Goal: Information Seeking & Learning: Learn about a topic

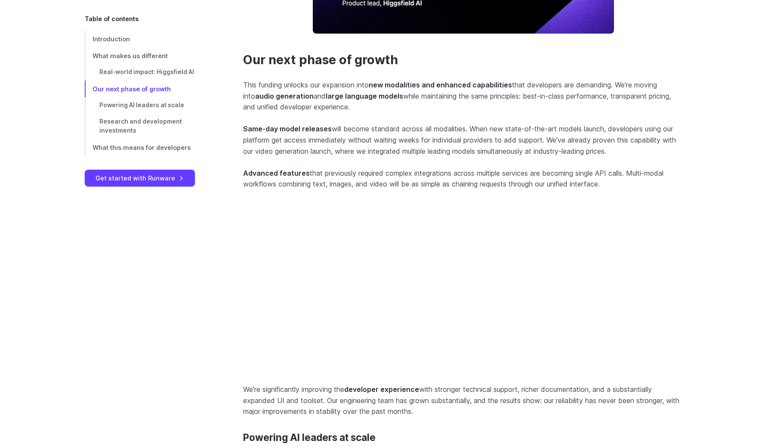
scroll to position [1246, 0]
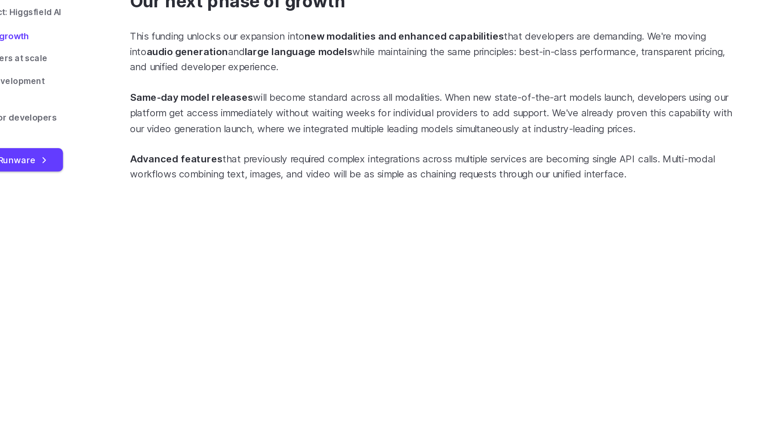
click at [530, 190] on p "Advanced features that previously required complex integrations across multiple…" at bounding box center [463, 183] width 441 height 22
click at [408, 194] on p "Advanced features that previously required complex integrations across multiple…" at bounding box center [463, 183] width 441 height 22
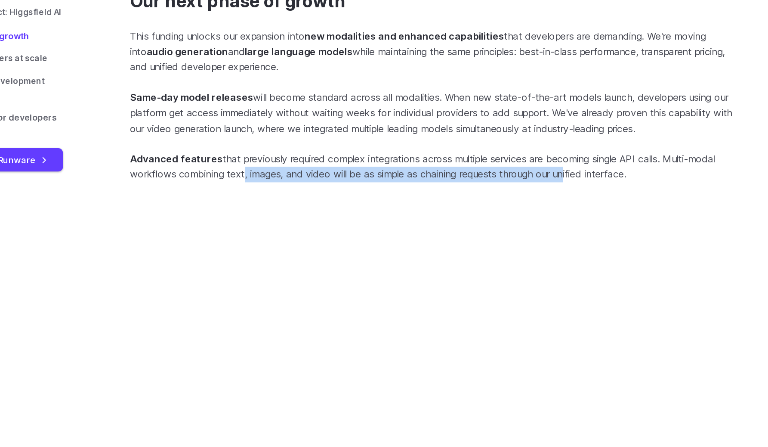
drag, startPoint x: 323, startPoint y: 195, endPoint x: 566, endPoint y: 195, distance: 243.2
click at [566, 194] on p "Advanced features that previously required complex integrations across multiple…" at bounding box center [463, 183] width 441 height 22
drag, startPoint x: 566, startPoint y: 195, endPoint x: 387, endPoint y: 195, distance: 179.1
click at [392, 194] on p "Advanced features that previously required complex integrations across multiple…" at bounding box center [463, 183] width 441 height 22
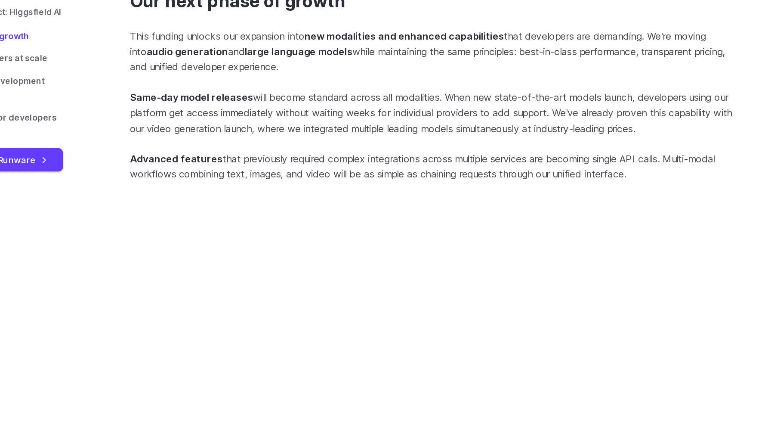
click at [387, 194] on p "Advanced features that previously required complex integrations across multiple…" at bounding box center [463, 183] width 441 height 22
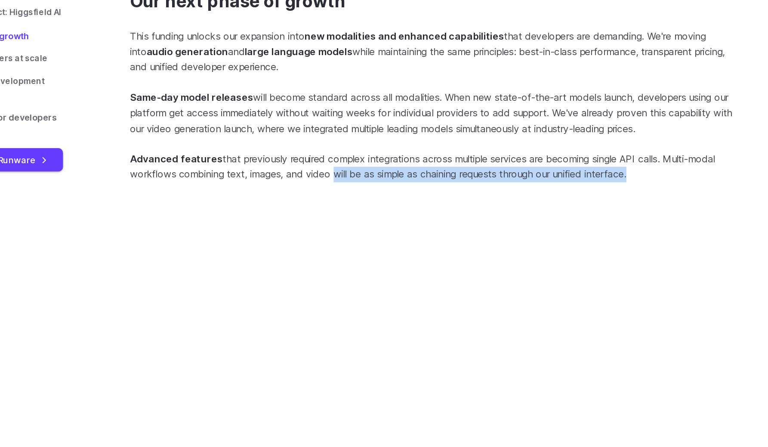
drag, startPoint x: 387, startPoint y: 195, endPoint x: 588, endPoint y: 195, distance: 201.0
click at [588, 194] on p "Advanced features that previously required complex integrations across multiple…" at bounding box center [463, 183] width 441 height 22
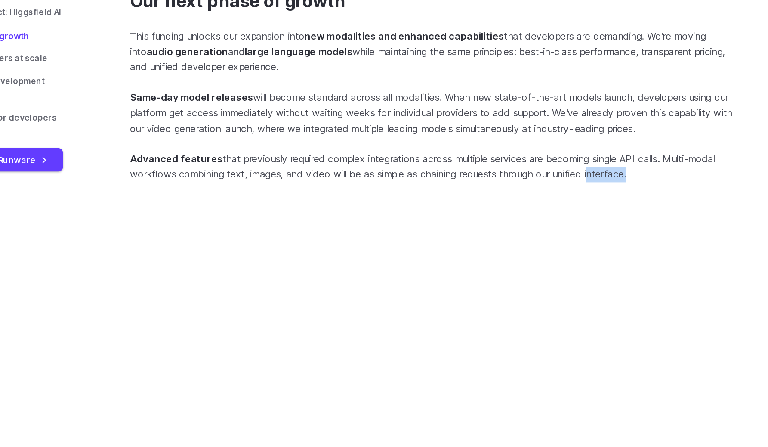
click at [588, 194] on p "Advanced features that previously required complex integrations across multiple…" at bounding box center [463, 183] width 441 height 22
click at [581, 194] on p "Advanced features that previously required complex integrations across multiple…" at bounding box center [463, 183] width 441 height 22
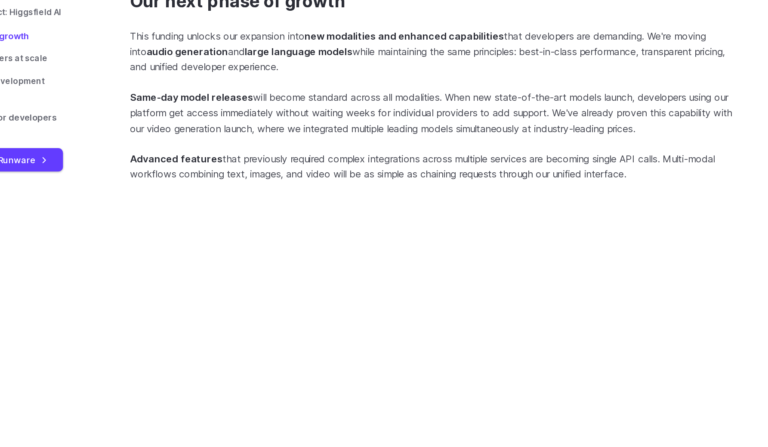
click at [564, 193] on p "Advanced features that previously required complex integrations across multiple…" at bounding box center [463, 183] width 441 height 22
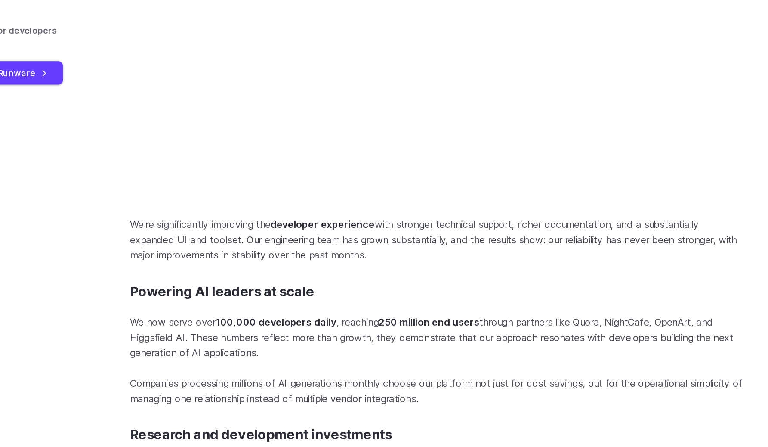
scroll to position [1354, 0]
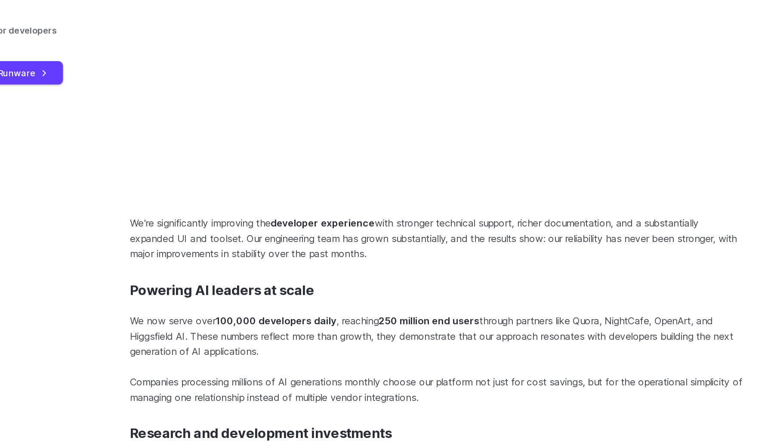
click at [292, 314] on p "We're significantly improving the developer experience with stronger technical …" at bounding box center [463, 297] width 441 height 33
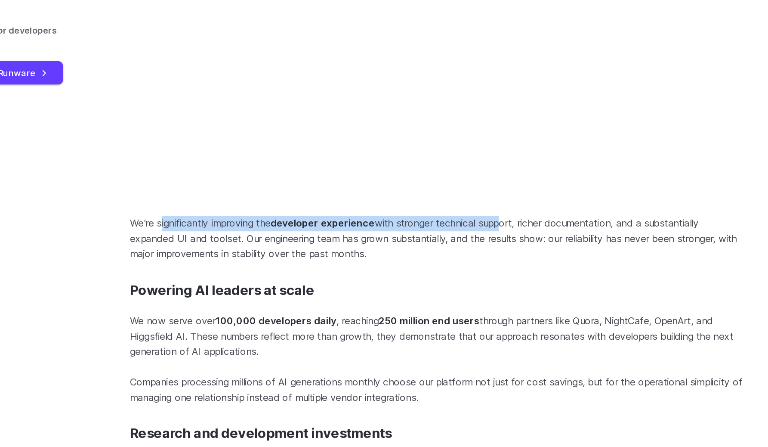
drag, startPoint x: 267, startPoint y: 322, endPoint x: 527, endPoint y: 323, distance: 260.0
click at [527, 314] on p "We're significantly improving the developer experience with stronger technical …" at bounding box center [463, 297] width 441 height 33
drag, startPoint x: 527, startPoint y: 323, endPoint x: 327, endPoint y: 323, distance: 200.2
click at [327, 314] on p "We're significantly improving the developer experience with stronger technical …" at bounding box center [463, 297] width 441 height 33
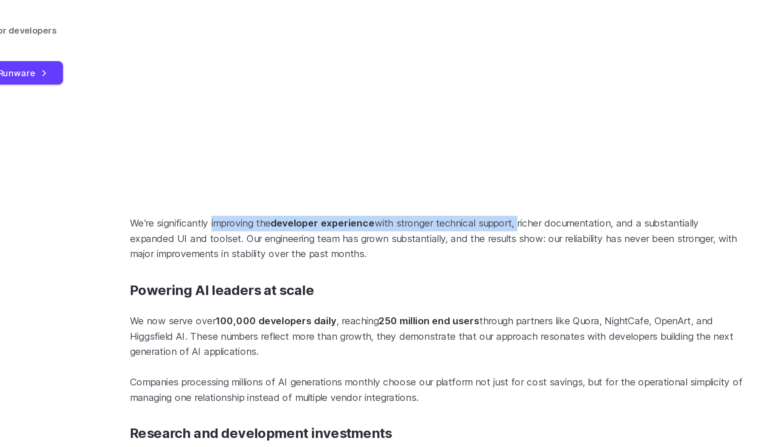
click at [327, 314] on p "We're significantly improving the developer experience with stronger technical …" at bounding box center [463, 297] width 441 height 33
drag, startPoint x: 327, startPoint y: 323, endPoint x: 562, endPoint y: 323, distance: 235.5
click at [562, 314] on p "We're significantly improving the developer experience with stronger technical …" at bounding box center [463, 297] width 441 height 33
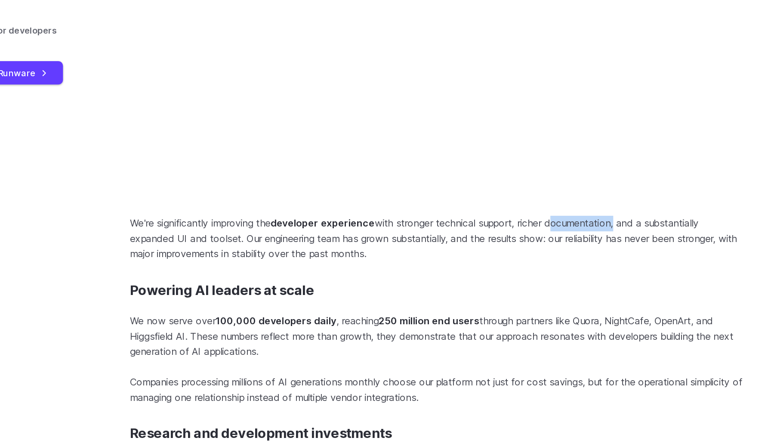
click at [562, 314] on p "We're significantly improving the developer experience with stronger technical …" at bounding box center [463, 297] width 441 height 33
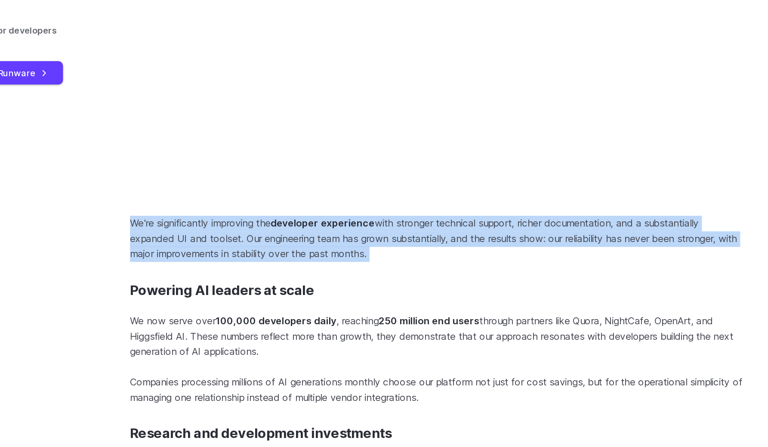
click at [562, 314] on p "We're significantly improving the developer experience with stronger technical …" at bounding box center [463, 297] width 441 height 33
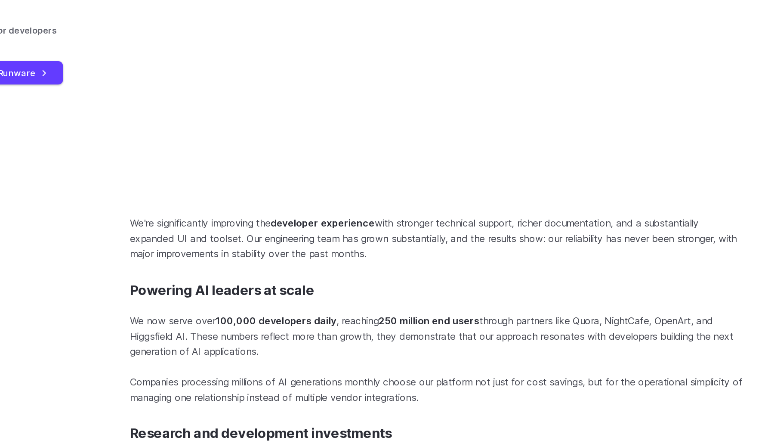
click at [520, 314] on p "We're significantly improving the developer experience with stronger technical …" at bounding box center [463, 297] width 441 height 33
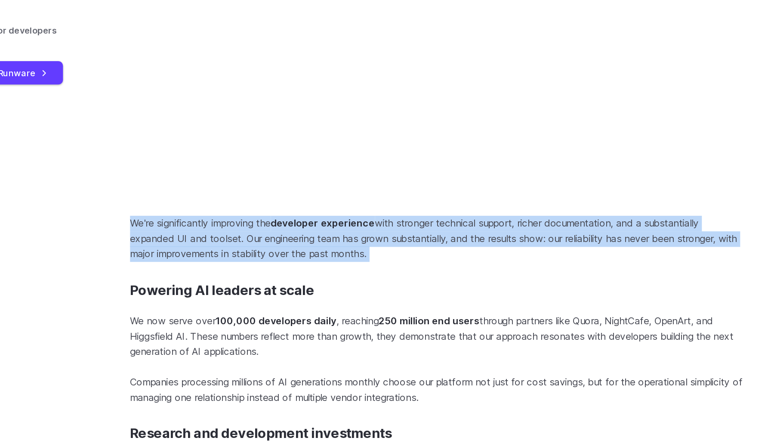
click at [520, 314] on p "We're significantly improving the developer experience with stronger technical …" at bounding box center [463, 297] width 441 height 33
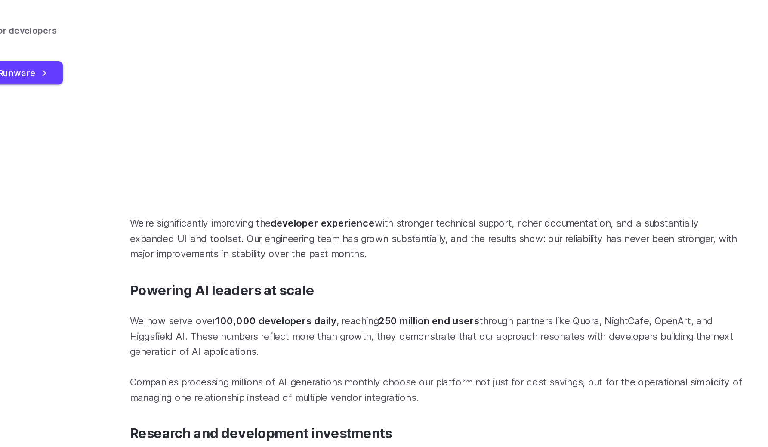
click at [511, 314] on p "We're significantly improving the developer experience with stronger technical …" at bounding box center [463, 297] width 441 height 33
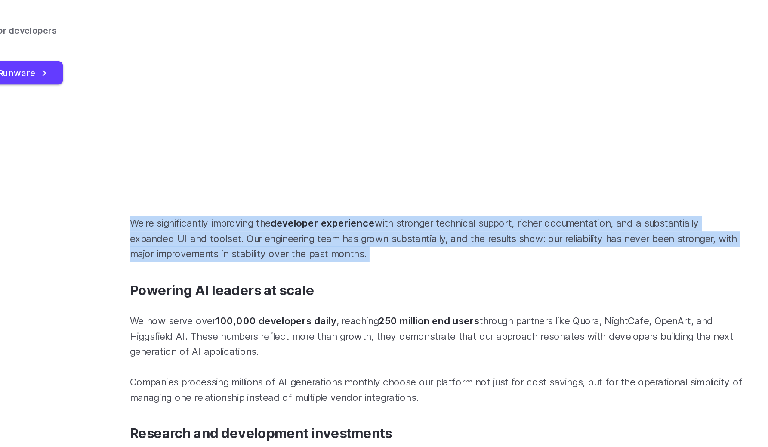
click at [511, 314] on p "We're significantly improving the developer experience with stronger technical …" at bounding box center [463, 297] width 441 height 33
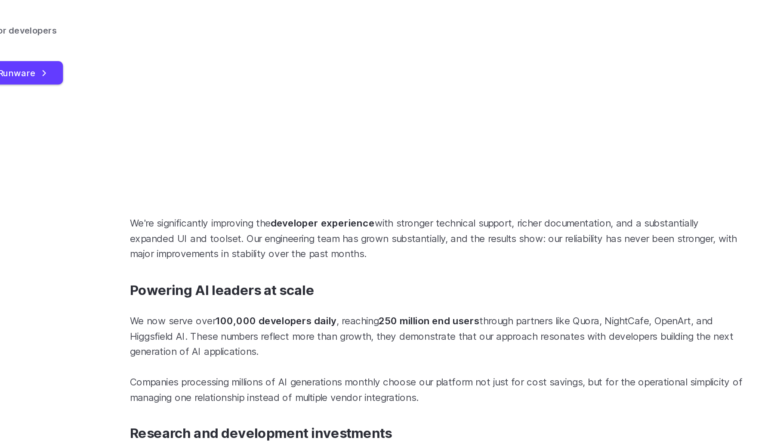
click at [423, 314] on p "We're significantly improving the developer experience with stronger technical …" at bounding box center [463, 297] width 441 height 33
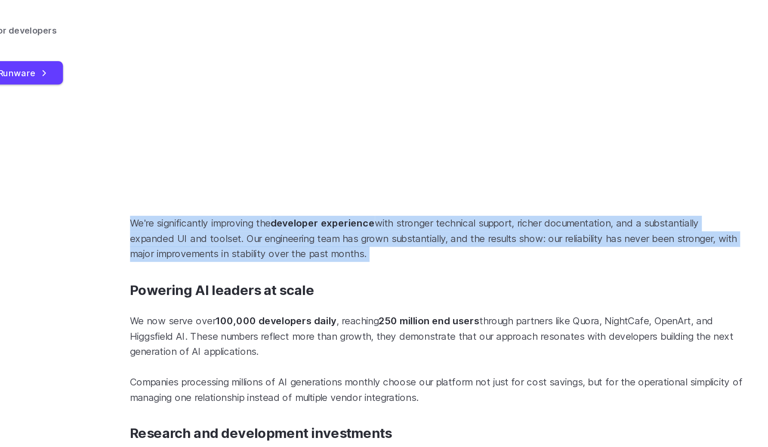
click at [423, 314] on p "We're significantly improving the developer experience with stronger technical …" at bounding box center [463, 297] width 441 height 33
click at [394, 314] on p "We're significantly improving the developer experience with stronger technical …" at bounding box center [463, 297] width 441 height 33
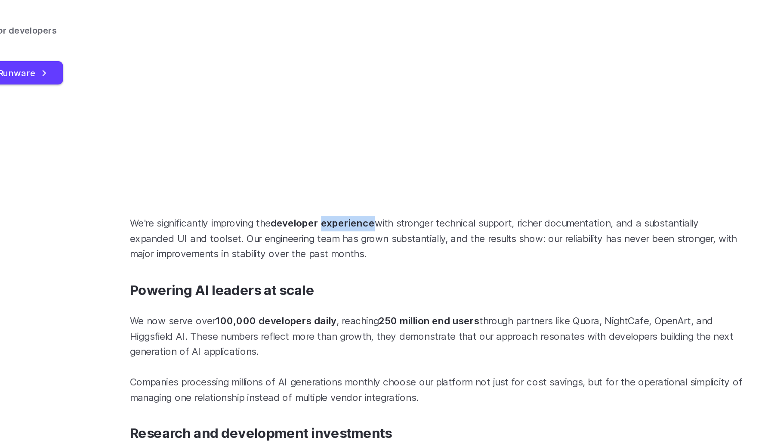
click at [394, 314] on p "We're significantly improving the developer experience with stronger technical …" at bounding box center [463, 297] width 441 height 33
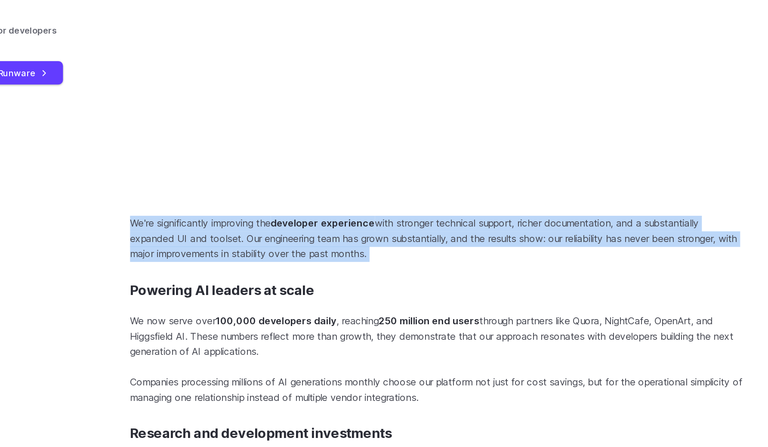
click at [394, 314] on p "We're significantly improving the developer experience with stronger technical …" at bounding box center [463, 297] width 441 height 33
click at [445, 340] on h3 "Powering AI leaders at scale" at bounding box center [463, 334] width 441 height 12
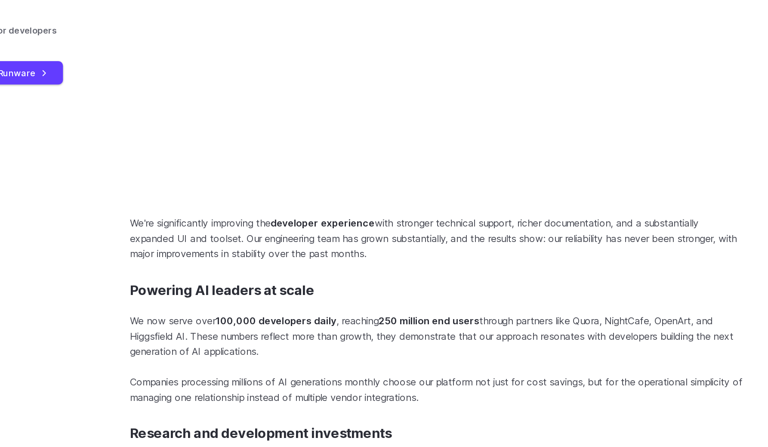
click at [384, 384] on p "We now serve over 100,000 developers daily , reaching 250 million end users thr…" at bounding box center [463, 367] width 441 height 33
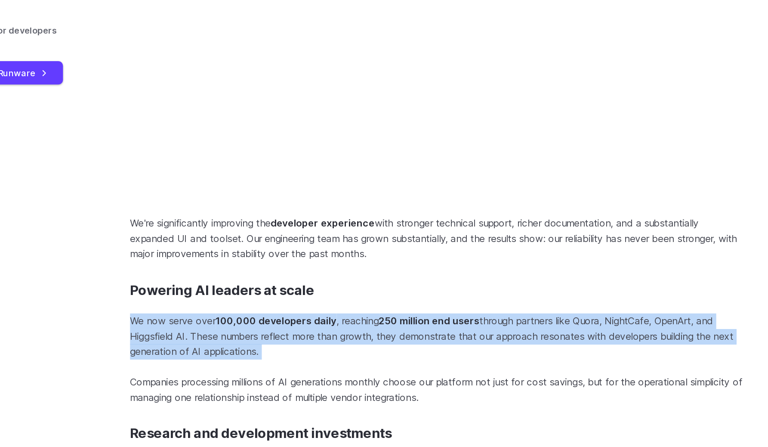
click at [384, 384] on p "We now serve over 100,000 developers daily , reaching 250 million end users thr…" at bounding box center [463, 367] width 441 height 33
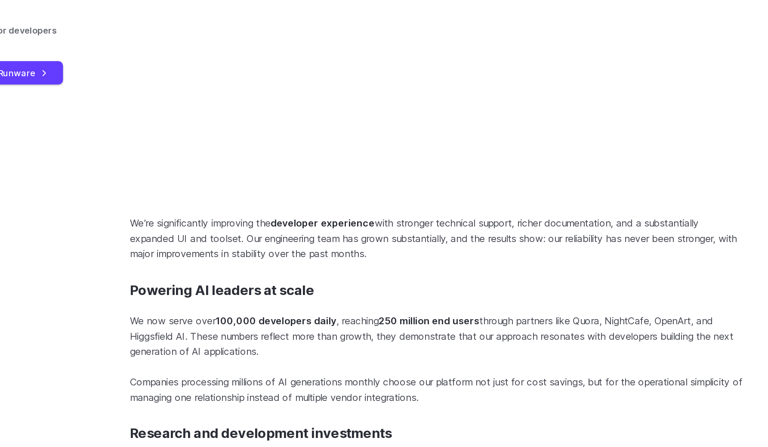
click at [408, 384] on p "We now serve over 100,000 developers daily , reaching 250 million end users thr…" at bounding box center [463, 367] width 441 height 33
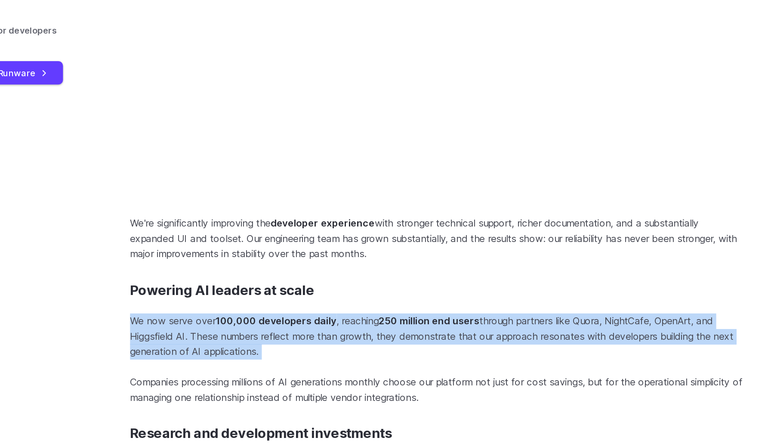
click at [408, 384] on p "We now serve over 100,000 developers daily , reaching 250 million end users thr…" at bounding box center [463, 367] width 441 height 33
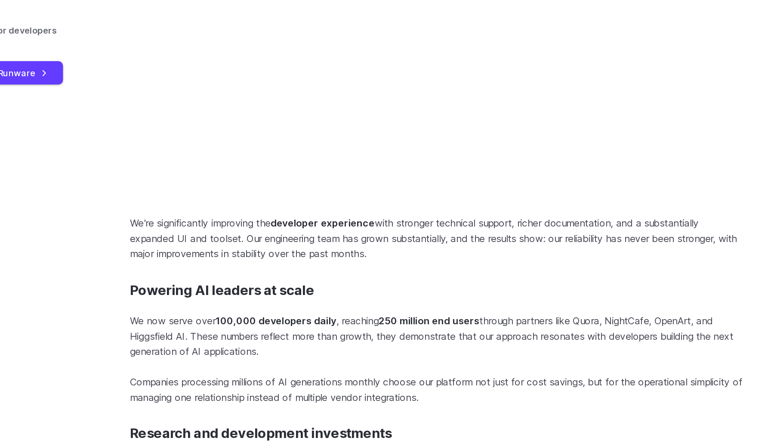
click at [421, 384] on p "We now serve over 100,000 developers daily , reaching 250 million end users thr…" at bounding box center [463, 367] width 441 height 33
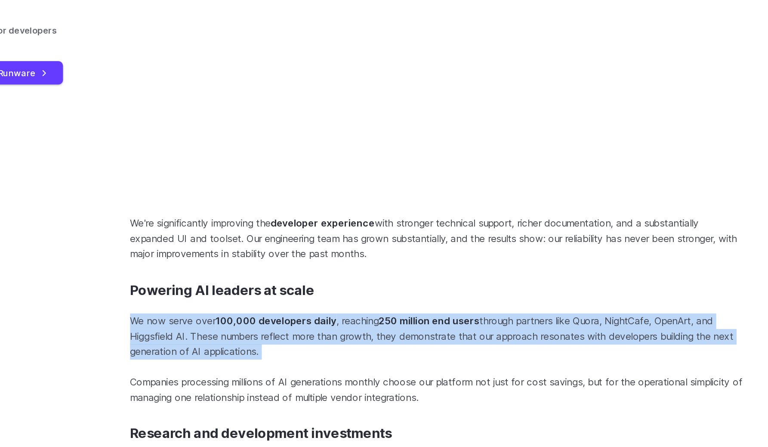
click at [421, 384] on p "We now serve over 100,000 developers daily , reaching 250 million end users thr…" at bounding box center [463, 367] width 441 height 33
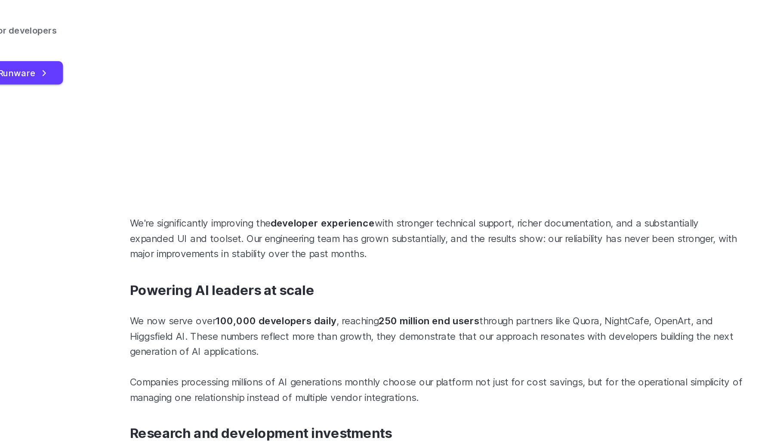
click at [445, 360] on strong "250 million end users" at bounding box center [458, 356] width 72 height 9
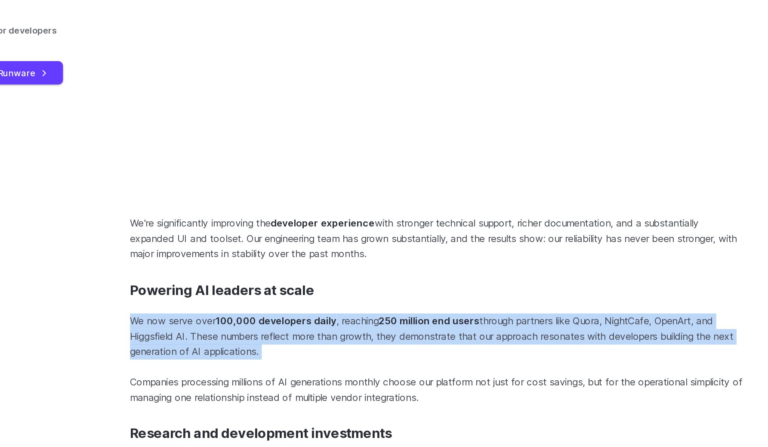
click at [445, 360] on strong "250 million end users" at bounding box center [458, 356] width 72 height 9
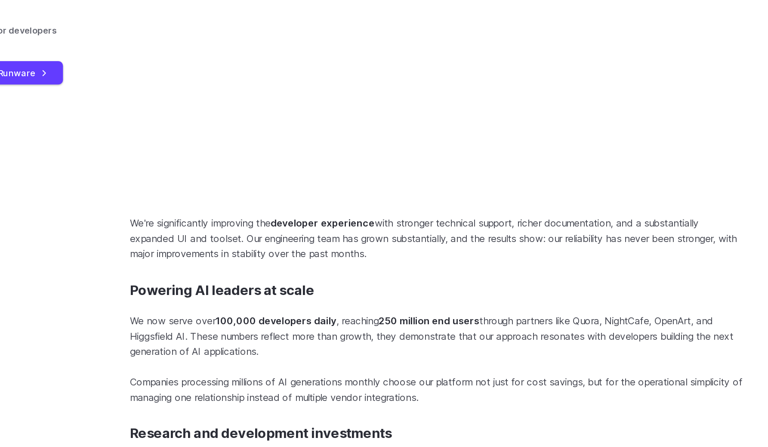
click at [455, 360] on strong "250 million end users" at bounding box center [458, 356] width 72 height 9
click at [467, 360] on strong "250 million end users" at bounding box center [458, 356] width 72 height 9
click at [455, 360] on strong "250 million end users" at bounding box center [458, 356] width 72 height 9
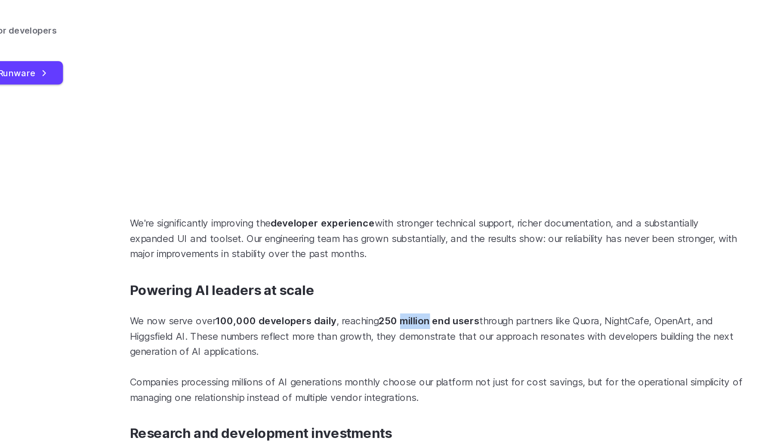
click at [455, 360] on strong "250 million end users" at bounding box center [458, 356] width 72 height 9
click at [471, 360] on strong "250 million end users" at bounding box center [458, 356] width 72 height 9
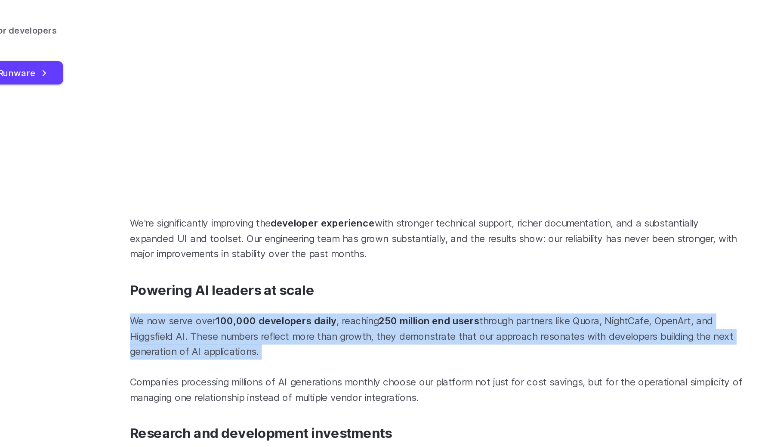
click at [471, 360] on strong "250 million end users" at bounding box center [458, 356] width 72 height 9
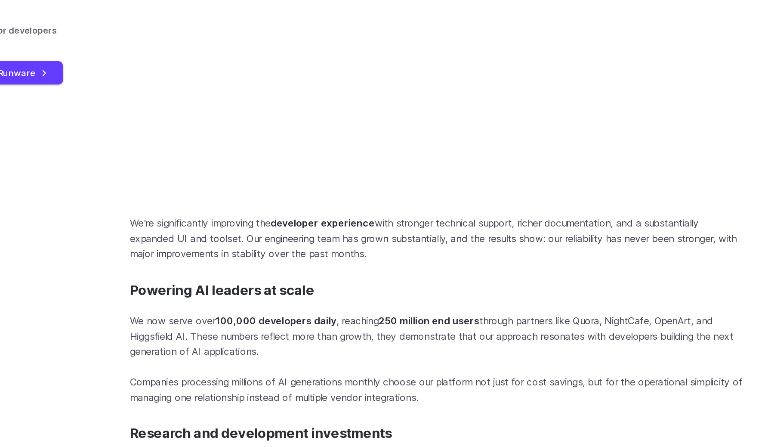
click at [475, 360] on strong "250 million end users" at bounding box center [458, 356] width 72 height 9
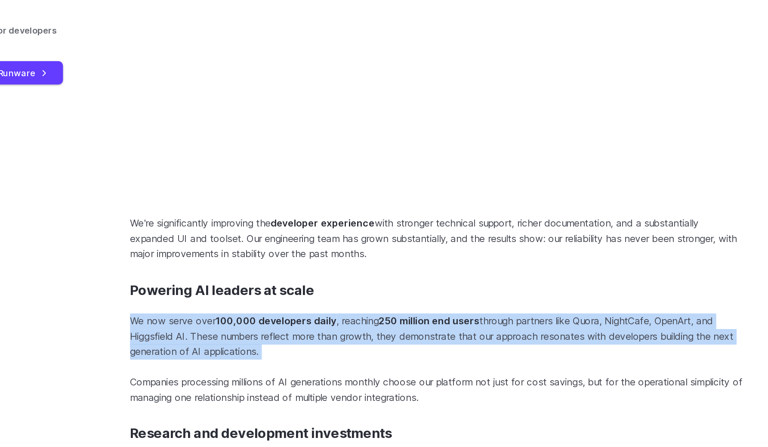
click at [475, 360] on strong "250 million end users" at bounding box center [458, 356] width 72 height 9
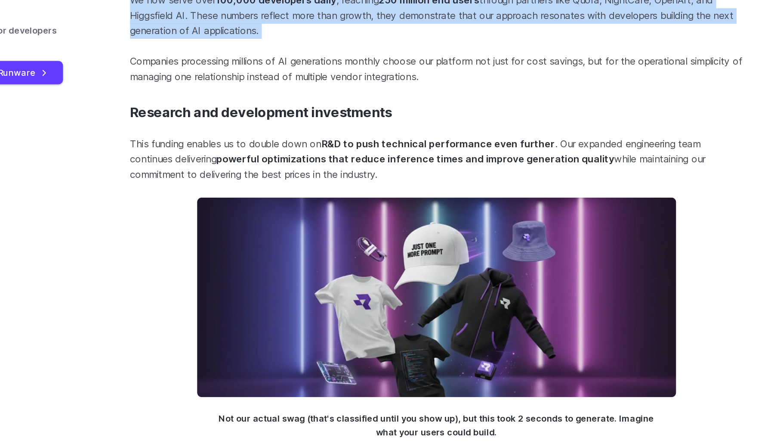
scroll to position [1592, 0]
